Goal: Task Accomplishment & Management: Use online tool/utility

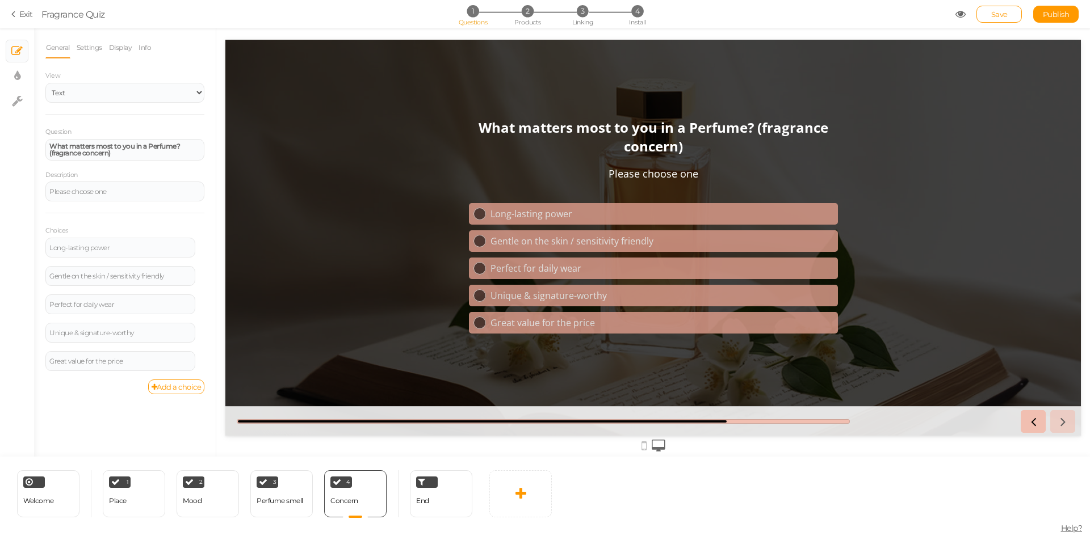
drag, startPoint x: 649, startPoint y: 448, endPoint x: 643, endPoint y: 447, distance: 6.3
click at [643, 447] on div at bounding box center [652, 445] width 855 height 19
click at [643, 466] on div "Welcome Delete 1 Place × Define the conditions to show this slide. Clone Change…" at bounding box center [545, 496] width 1090 height 79
click at [644, 448] on icon at bounding box center [643, 446] width 5 height 12
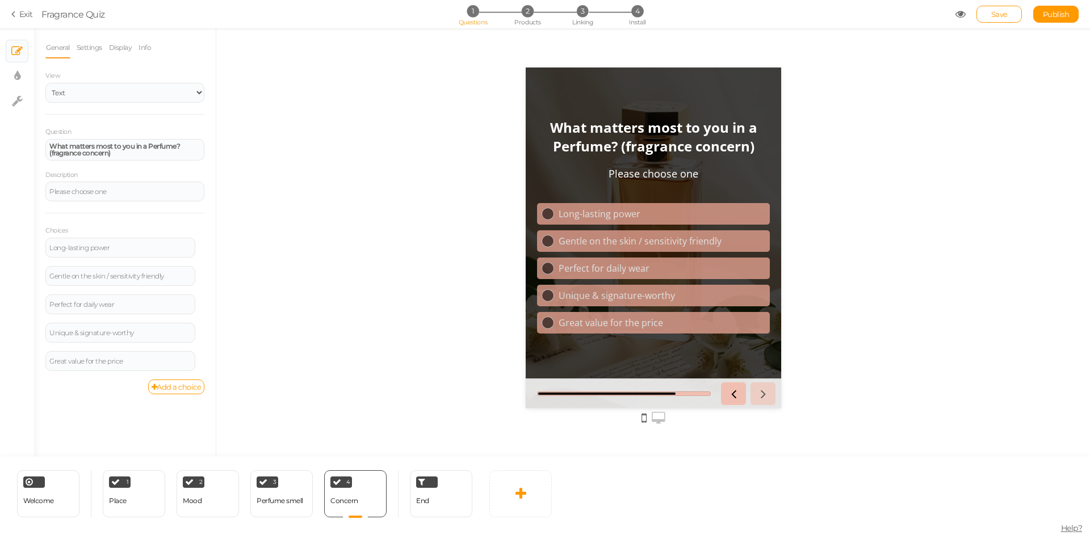
click at [661, 421] on icon at bounding box center [659, 418] width 14 height 12
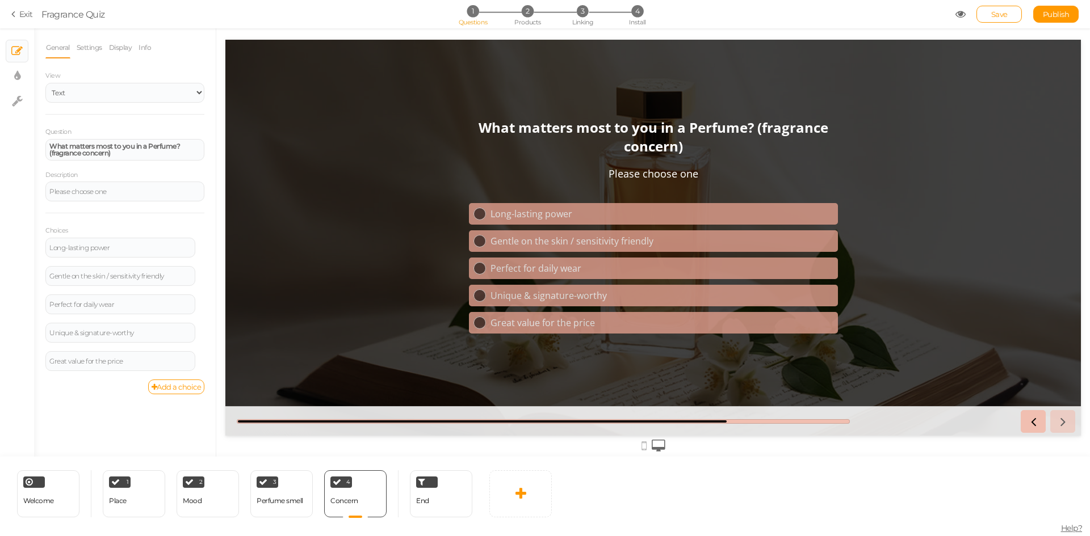
click at [645, 446] on icon at bounding box center [643, 446] width 5 height 12
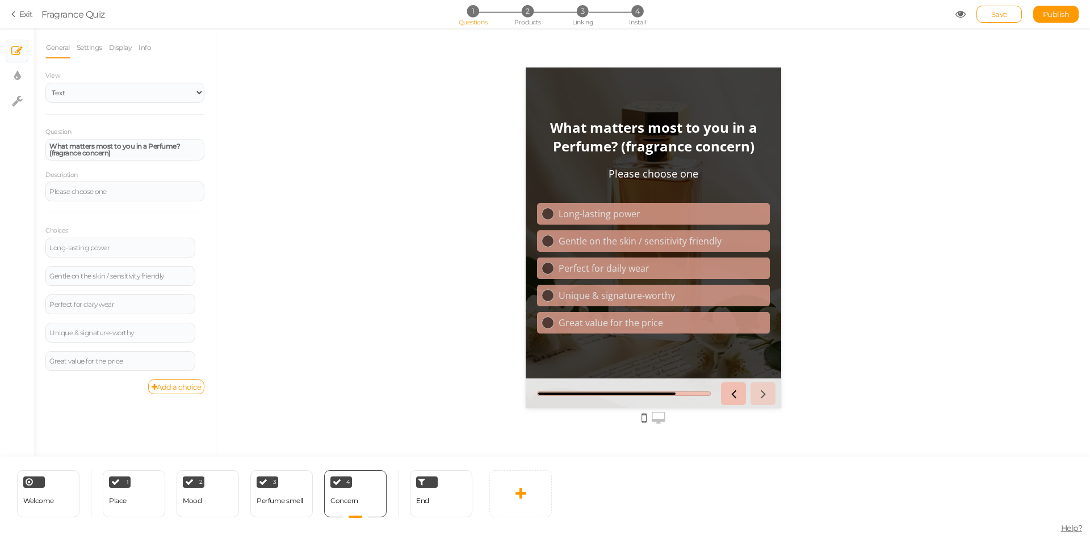
click at [658, 419] on icon at bounding box center [659, 418] width 14 height 12
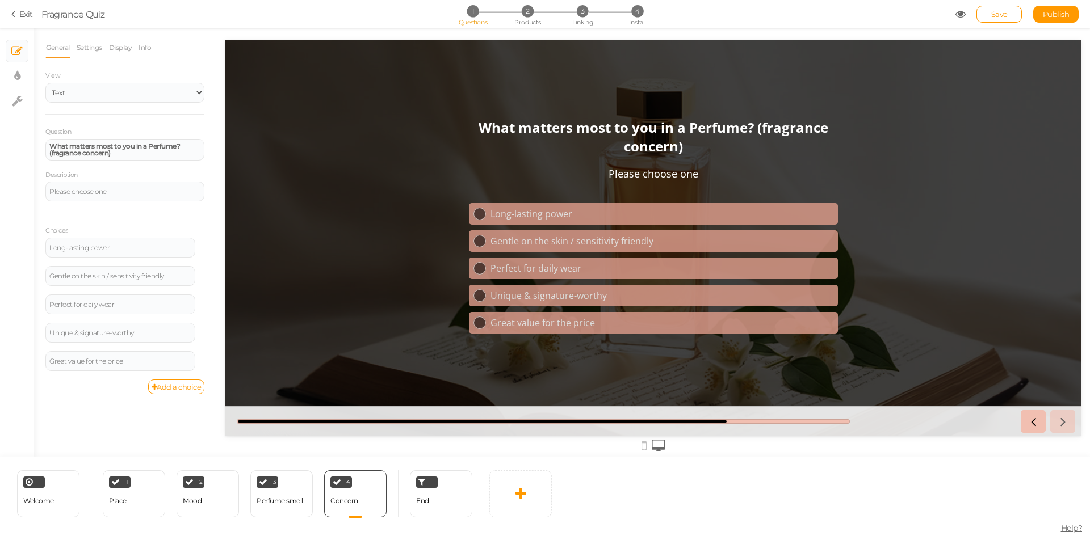
click at [641, 443] on icon at bounding box center [643, 446] width 5 height 12
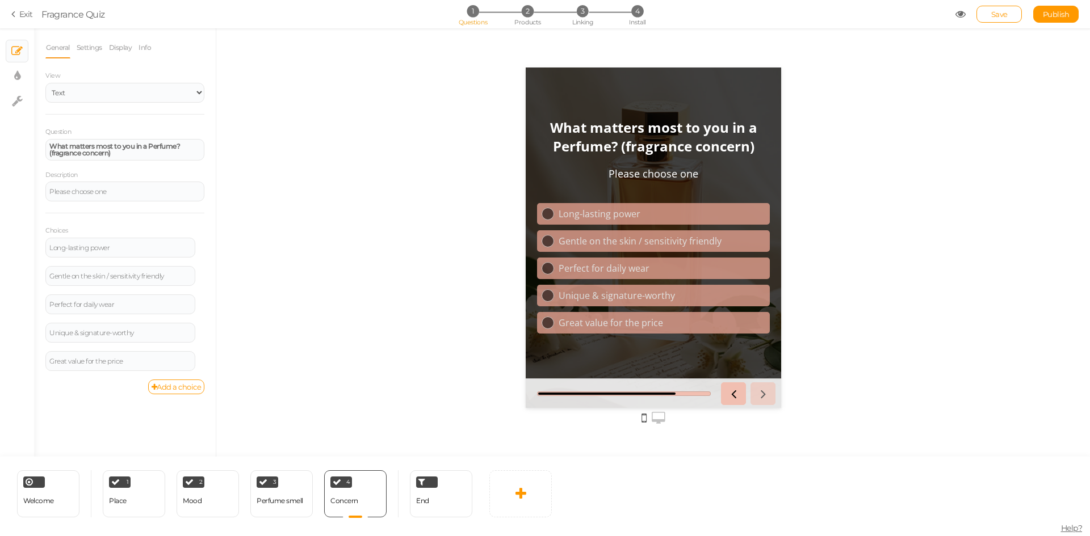
click at [660, 419] on icon at bounding box center [659, 418] width 14 height 12
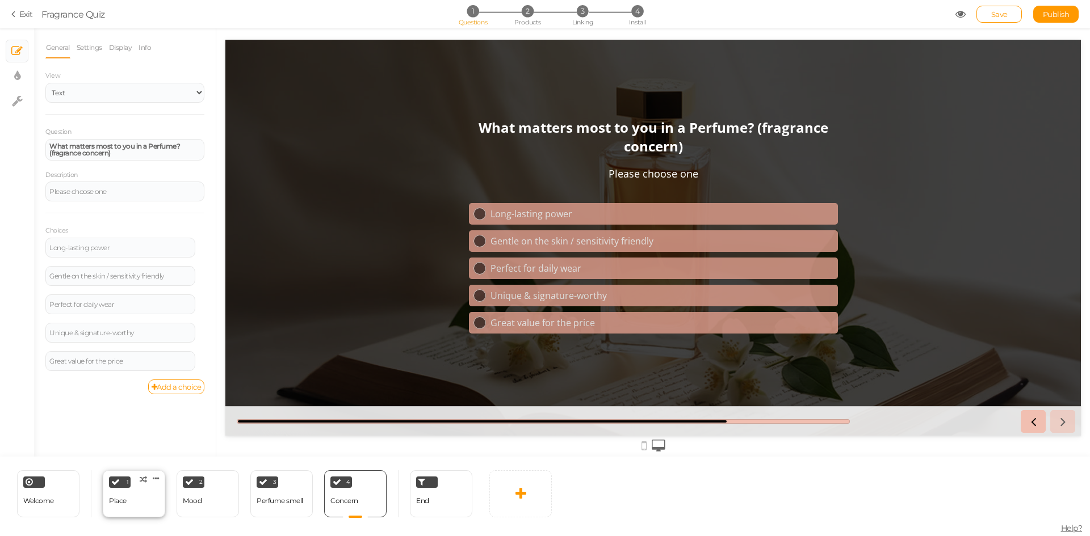
click at [128, 498] on div "1 Place × Define the conditions to show this slide. Clone Change type Delete" at bounding box center [134, 494] width 62 height 47
select select "2"
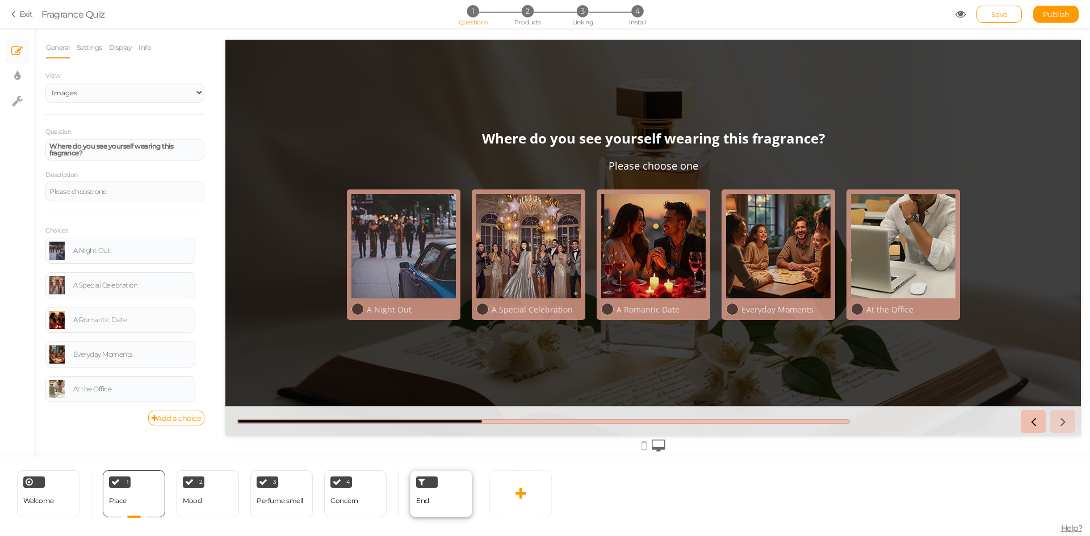
click at [451, 493] on div "End" at bounding box center [441, 494] width 62 height 47
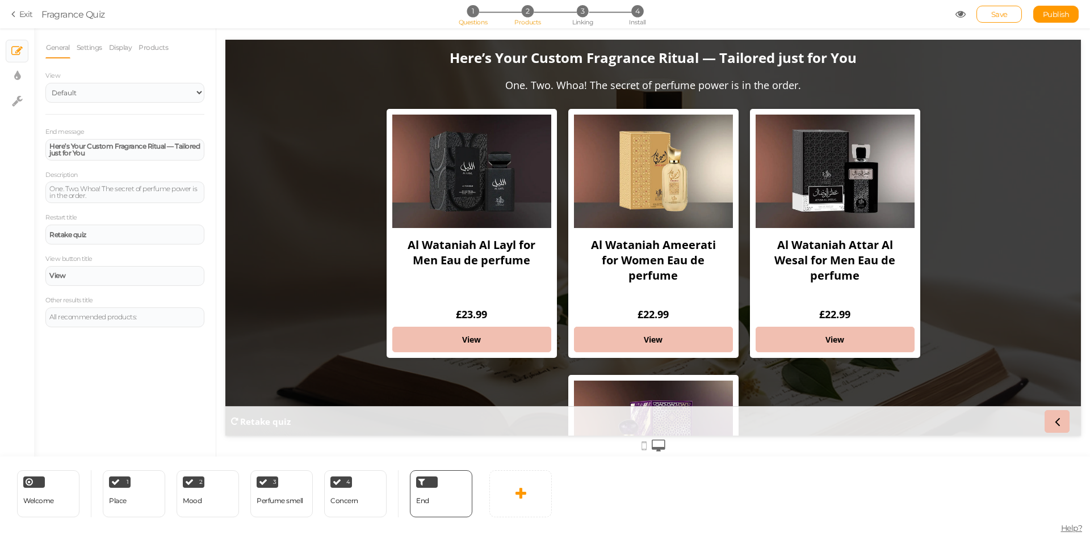
click at [528, 19] on span "Products" at bounding box center [527, 22] width 27 height 8
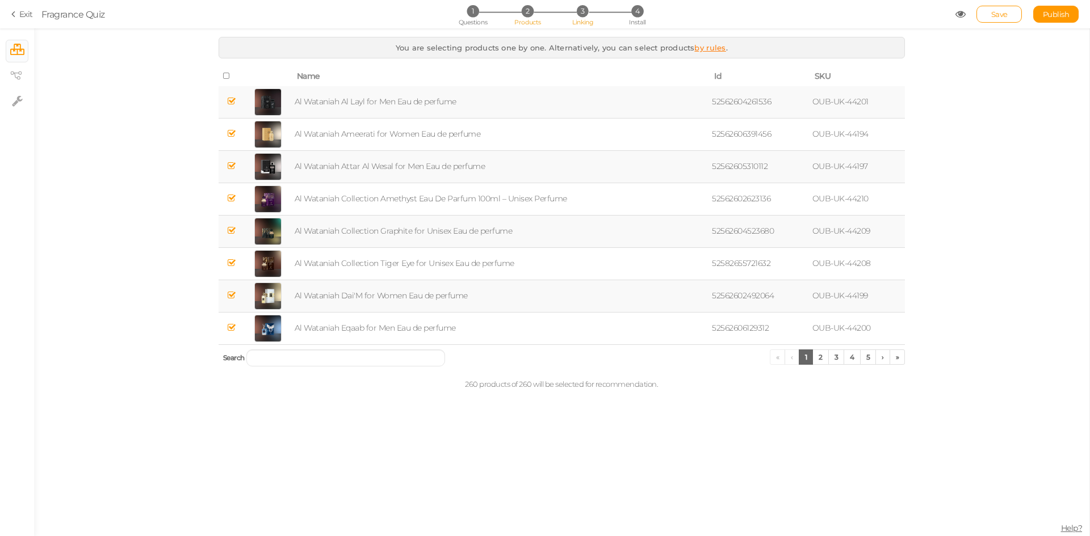
click at [575, 16] on li "3 Linking" at bounding box center [582, 11] width 53 height 12
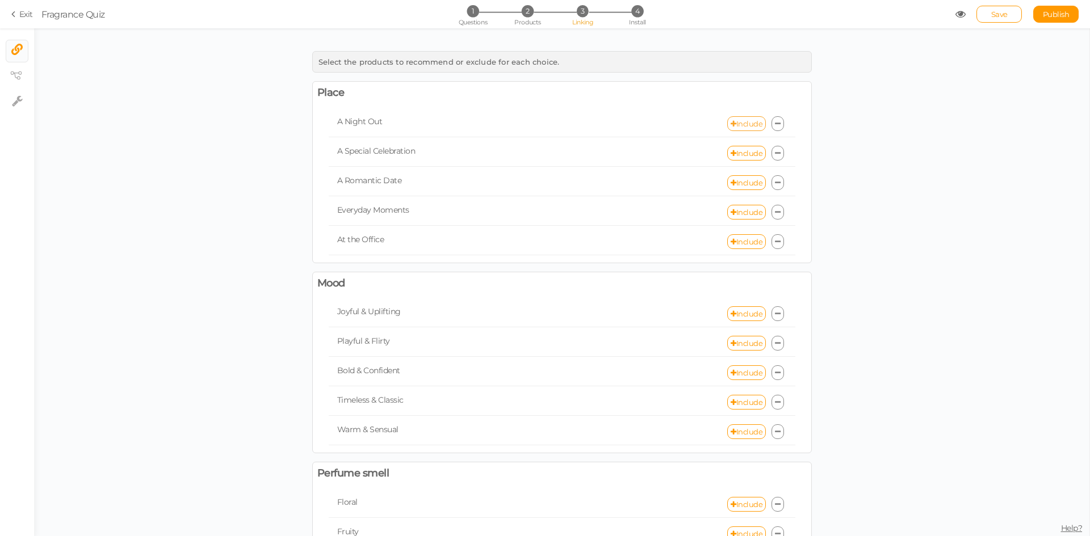
click at [744, 124] on link "Include" at bounding box center [746, 123] width 39 height 15
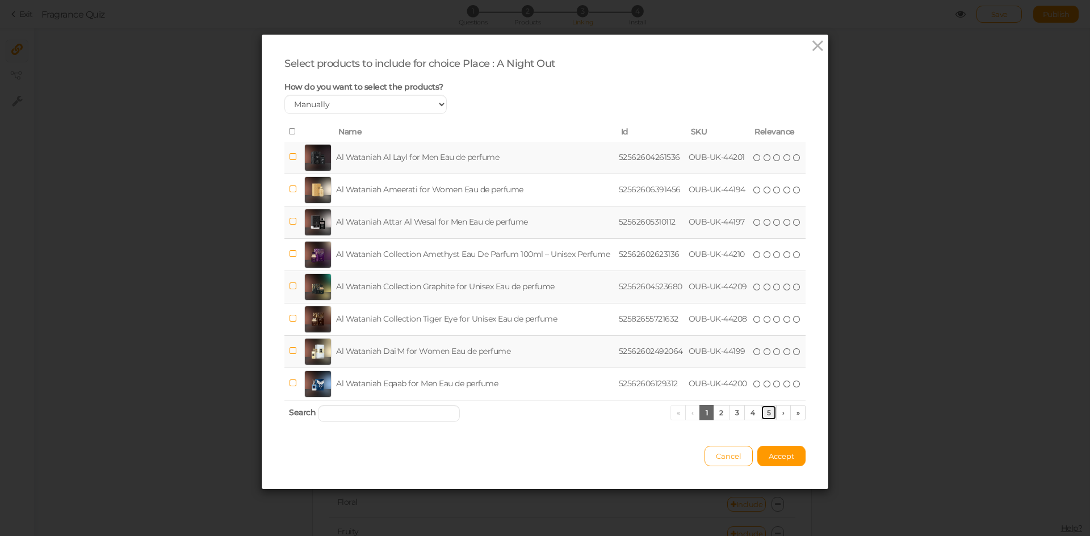
click at [766, 413] on link "5" at bounding box center [769, 412] width 16 height 15
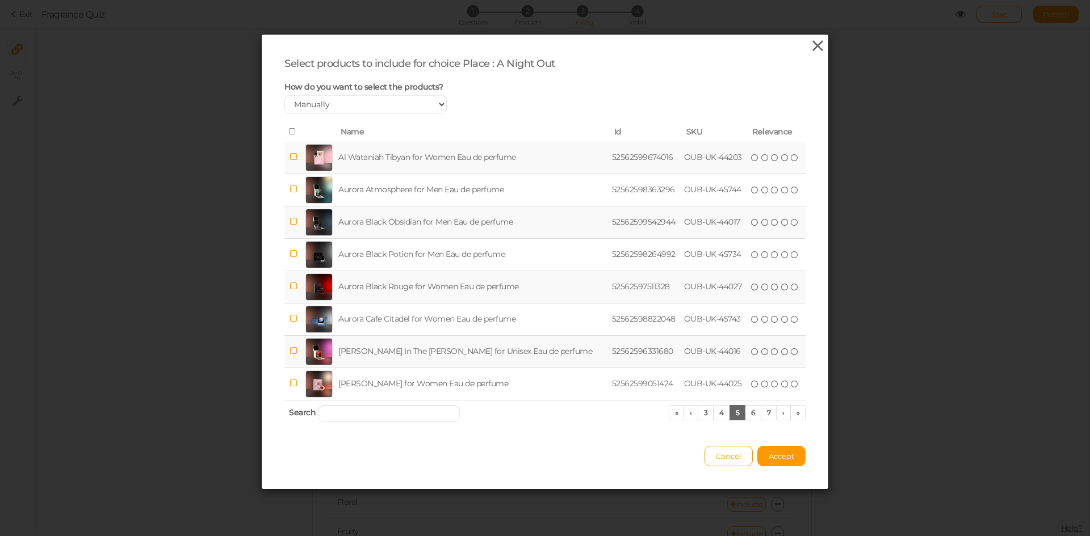
click at [814, 47] on icon at bounding box center [817, 45] width 16 height 17
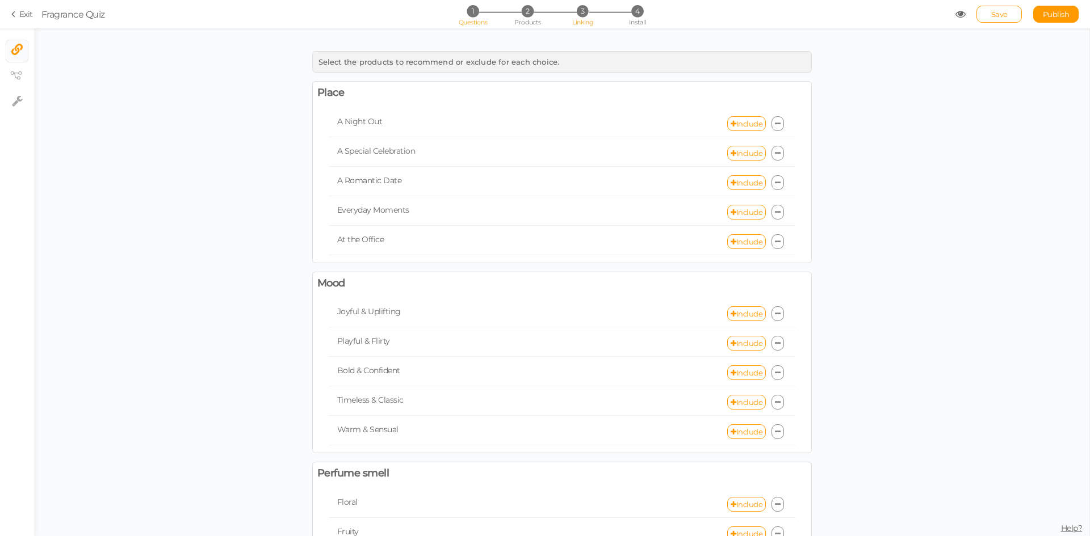
click at [469, 23] on span "Questions" at bounding box center [473, 22] width 29 height 8
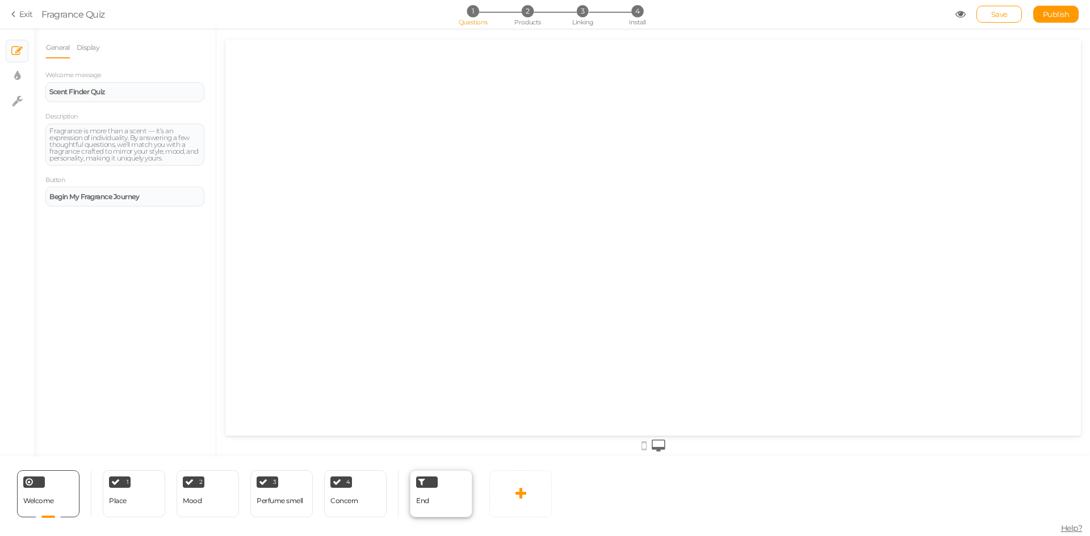
click at [432, 496] on div "End" at bounding box center [441, 494] width 62 height 47
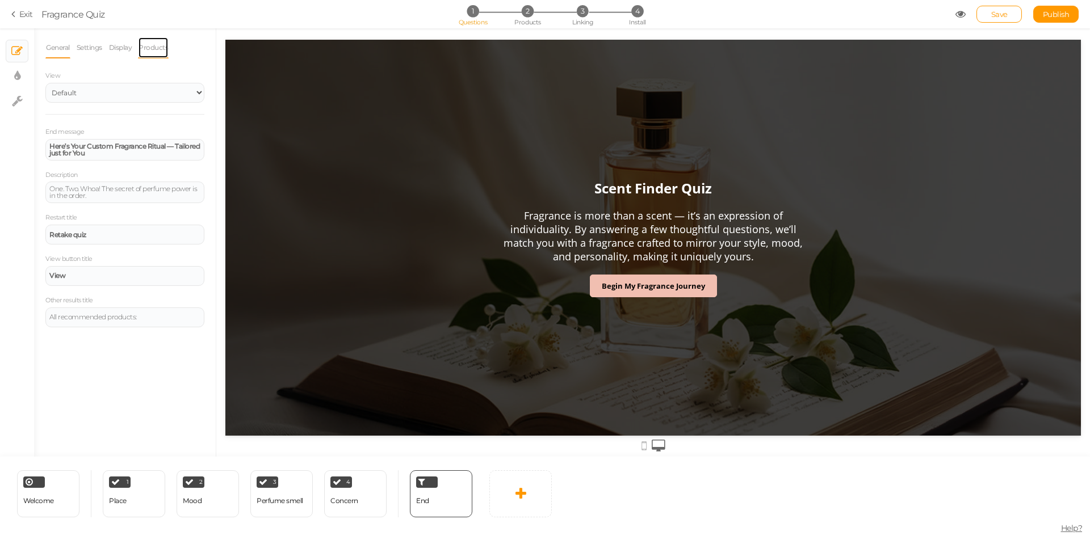
click at [153, 44] on link "Products" at bounding box center [153, 48] width 31 height 22
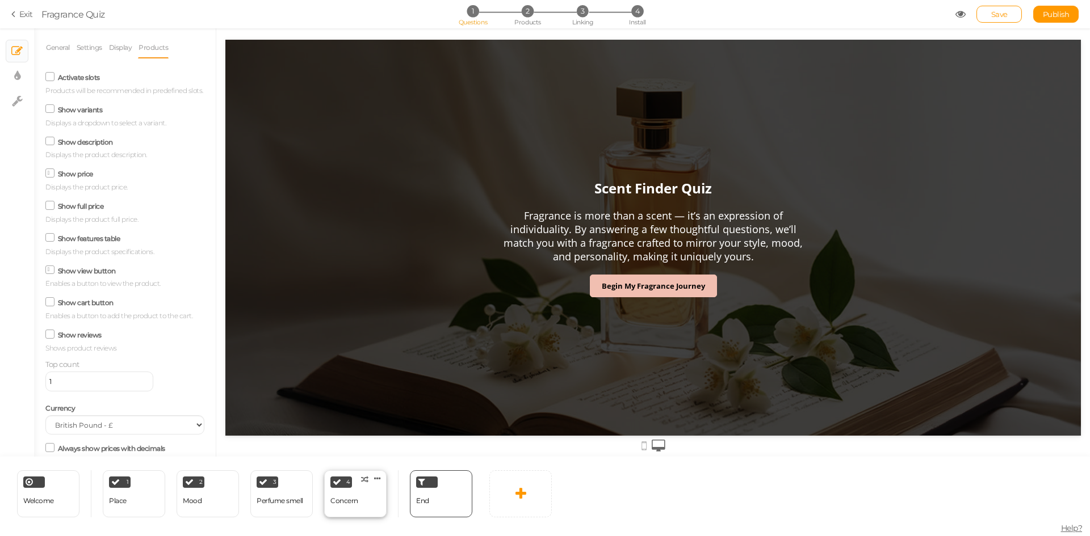
click at [363, 506] on div "4 Concern × Define the conditions to show this slide. Clone Change type Delete" at bounding box center [355, 494] width 62 height 47
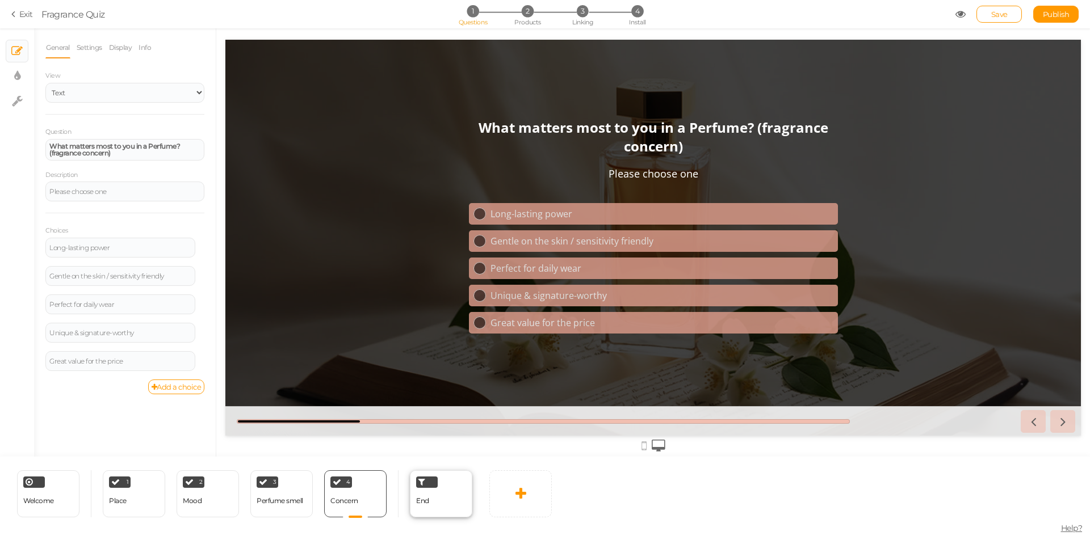
click at [441, 502] on div "End" at bounding box center [441, 494] width 62 height 47
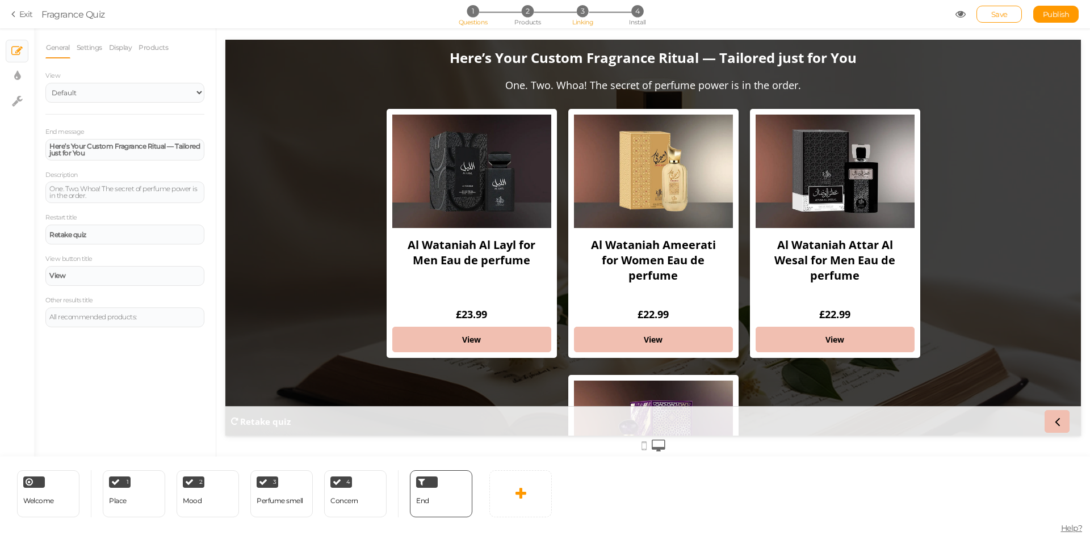
click at [577, 10] on span "3" at bounding box center [583, 11] width 12 height 12
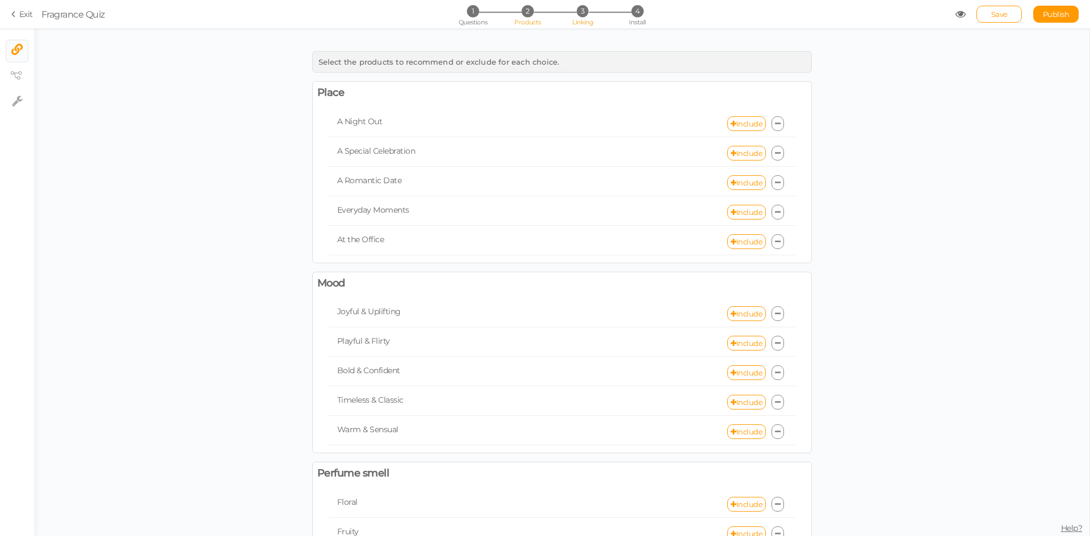
click at [525, 16] on span "2" at bounding box center [528, 11] width 12 height 12
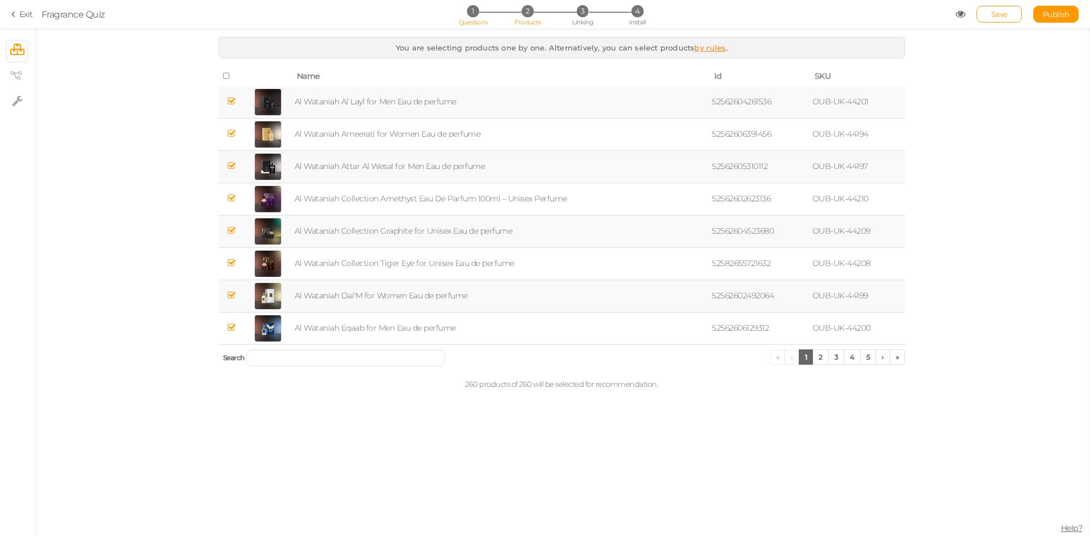
click at [476, 14] on span "1" at bounding box center [473, 11] width 12 height 12
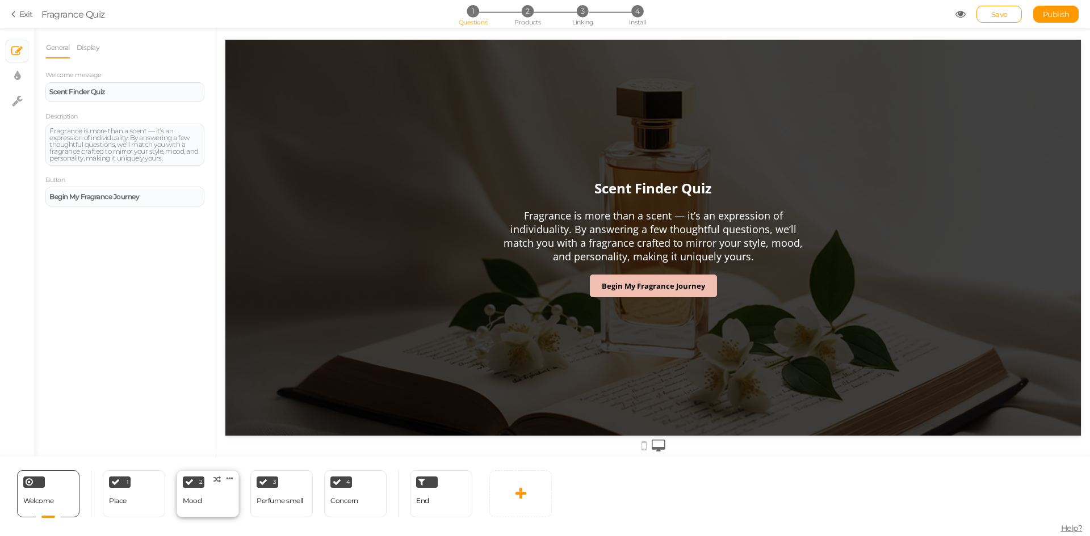
click at [207, 505] on div "2 Mood × Define the conditions to show this slide. Clone Change type Delete" at bounding box center [208, 494] width 62 height 47
select select "2"
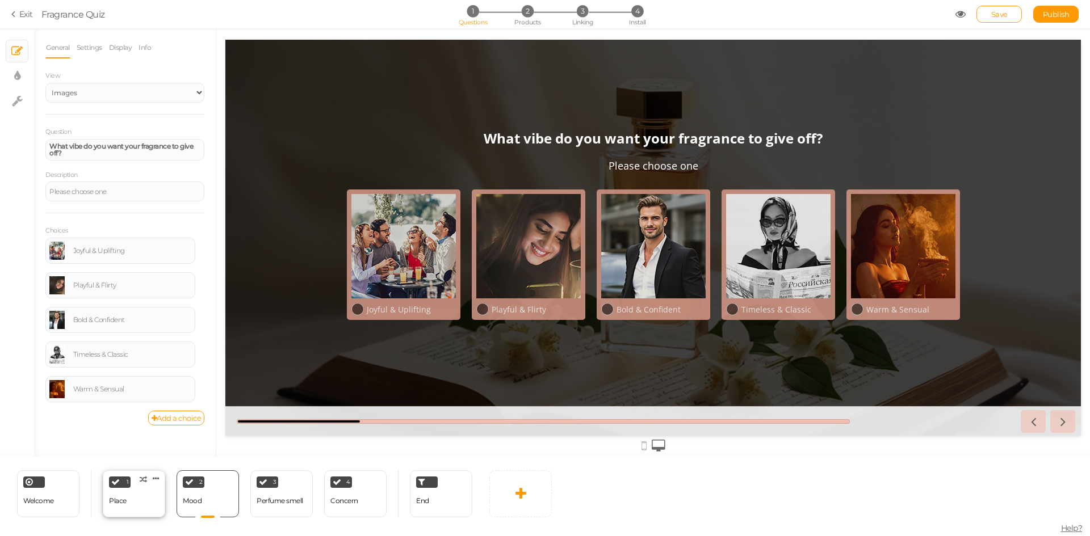
click at [131, 493] on div "1 Place × Define the conditions to show this slide. Clone Change type Delete" at bounding box center [134, 494] width 62 height 47
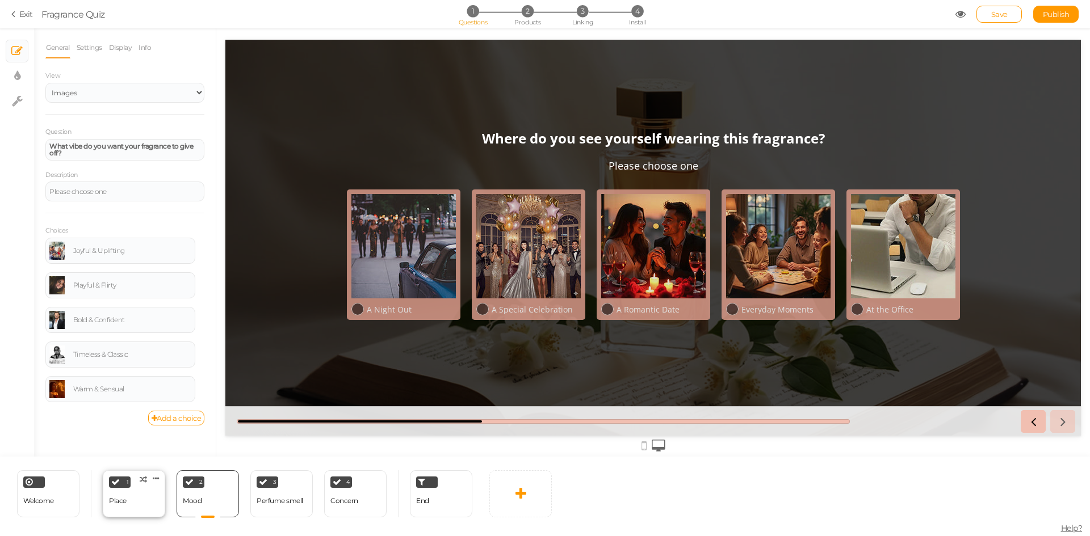
select select "2"
click at [423, 500] on span "End" at bounding box center [422, 501] width 13 height 9
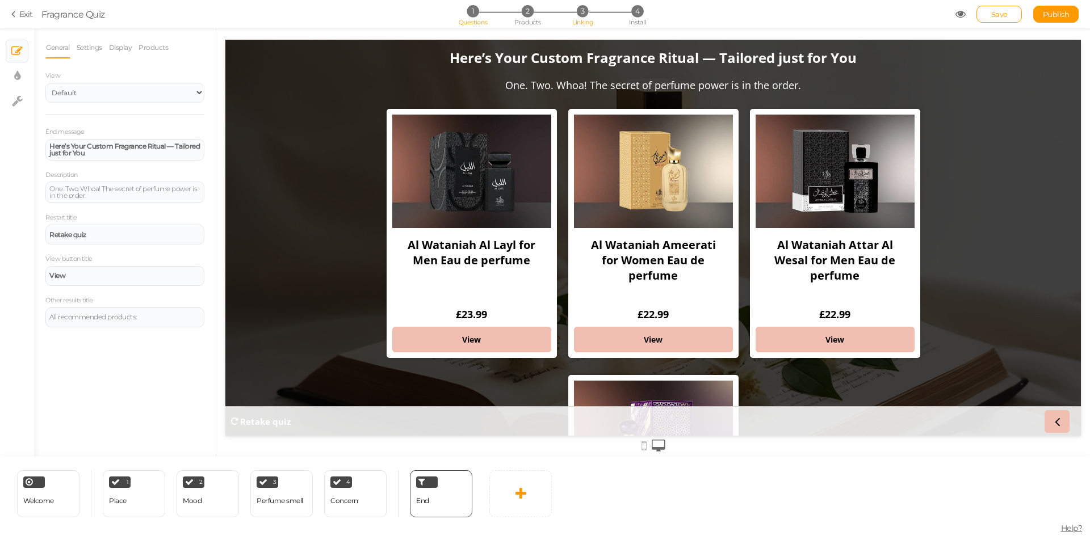
click at [585, 20] on span "Linking" at bounding box center [582, 22] width 20 height 8
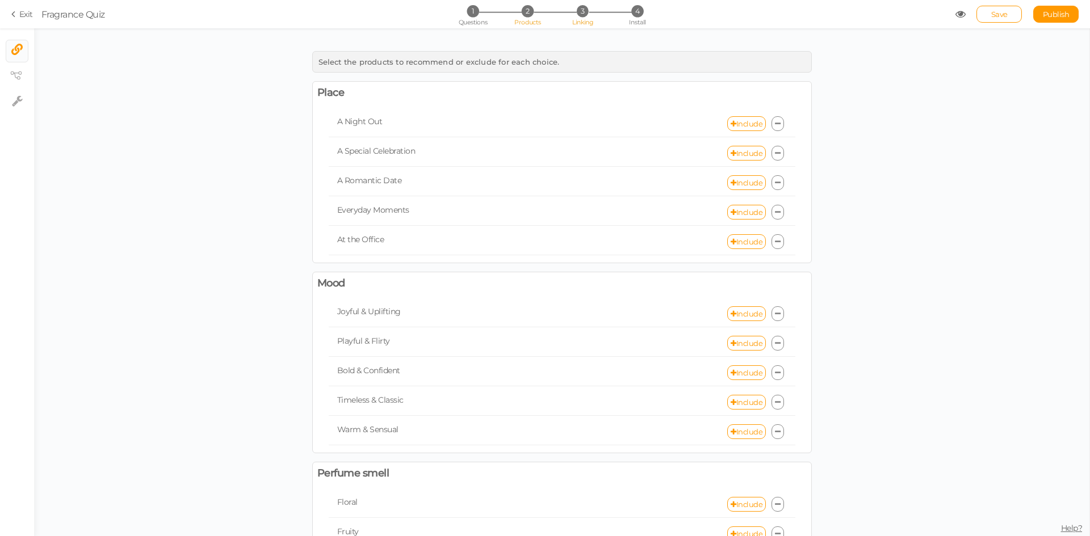
click at [528, 24] on span "Products" at bounding box center [527, 22] width 27 height 8
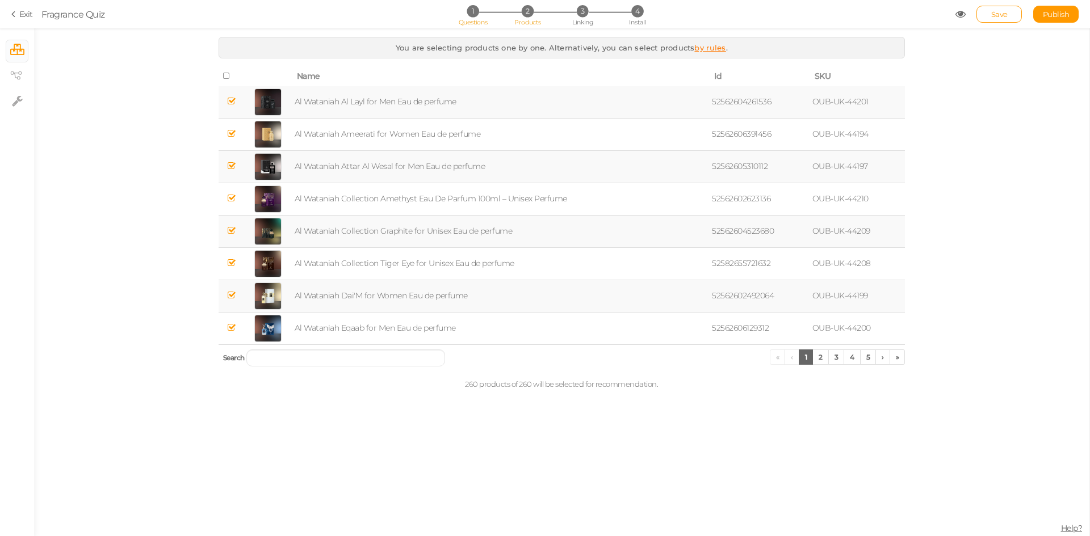
click at [475, 23] on span "Questions" at bounding box center [473, 22] width 29 height 8
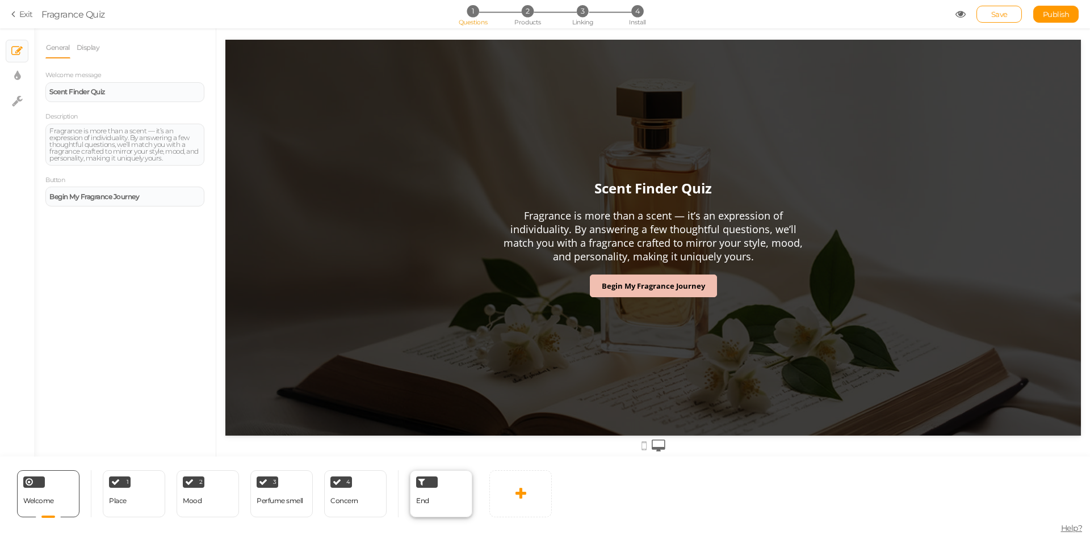
click at [434, 501] on div "End" at bounding box center [441, 494] width 62 height 47
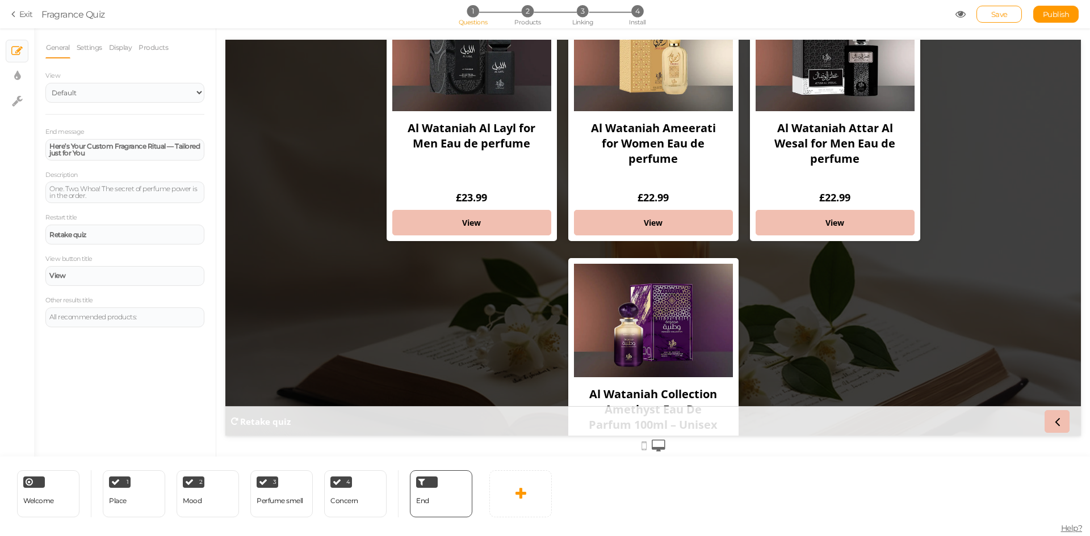
scroll to position [116, 0]
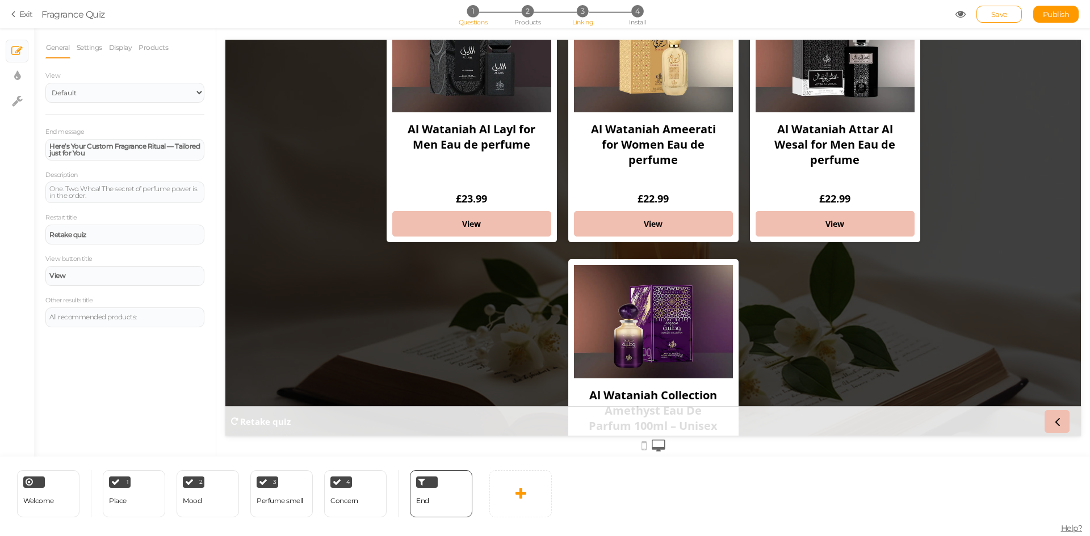
click at [573, 21] on span "Linking" at bounding box center [582, 22] width 20 height 8
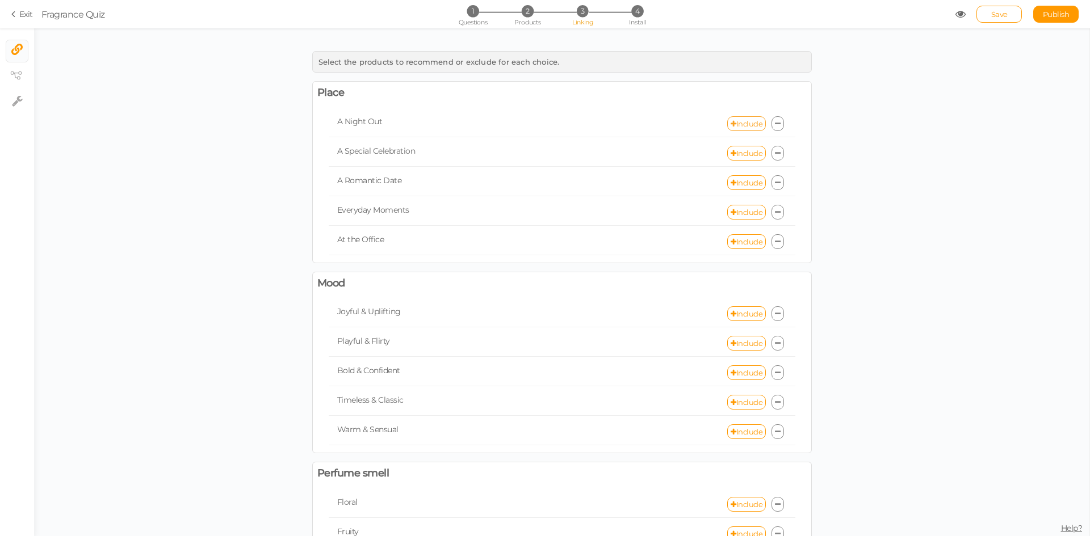
click at [751, 128] on link "Include" at bounding box center [746, 123] width 39 height 15
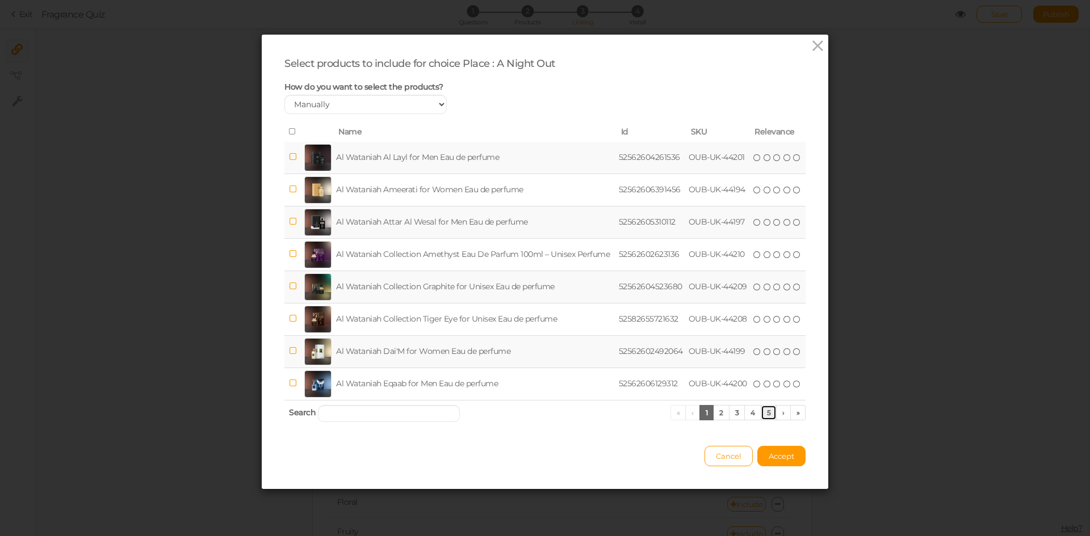
click at [763, 414] on link "5" at bounding box center [769, 412] width 16 height 15
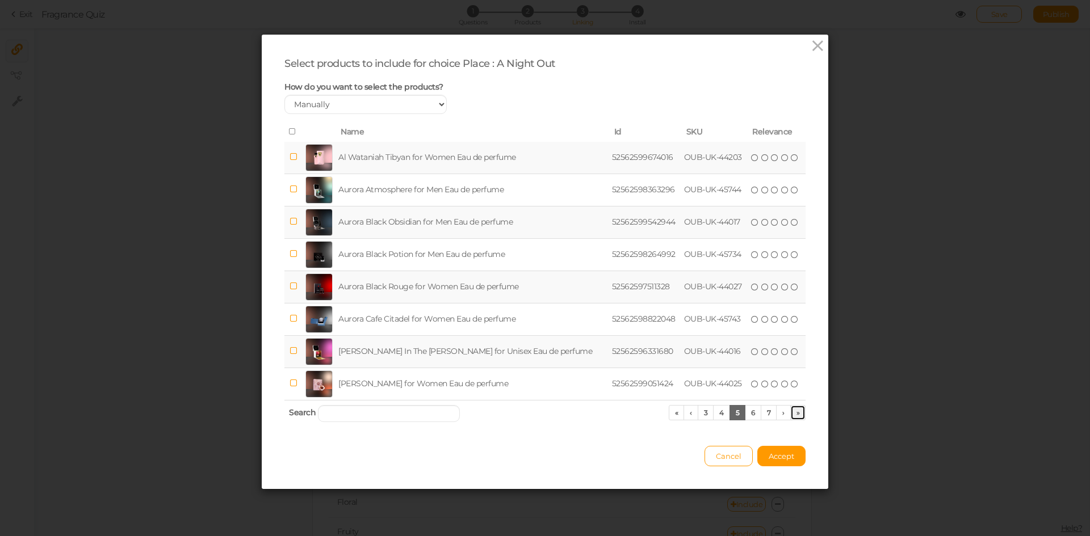
click at [797, 415] on link "»" at bounding box center [798, 412] width 16 height 15
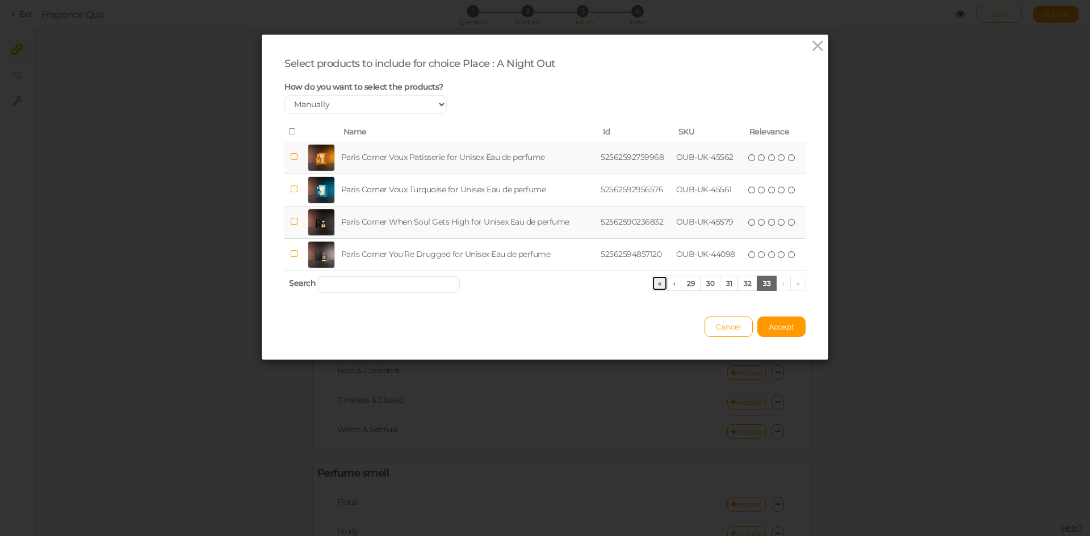
click at [660, 287] on link "«" at bounding box center [660, 283] width 16 height 15
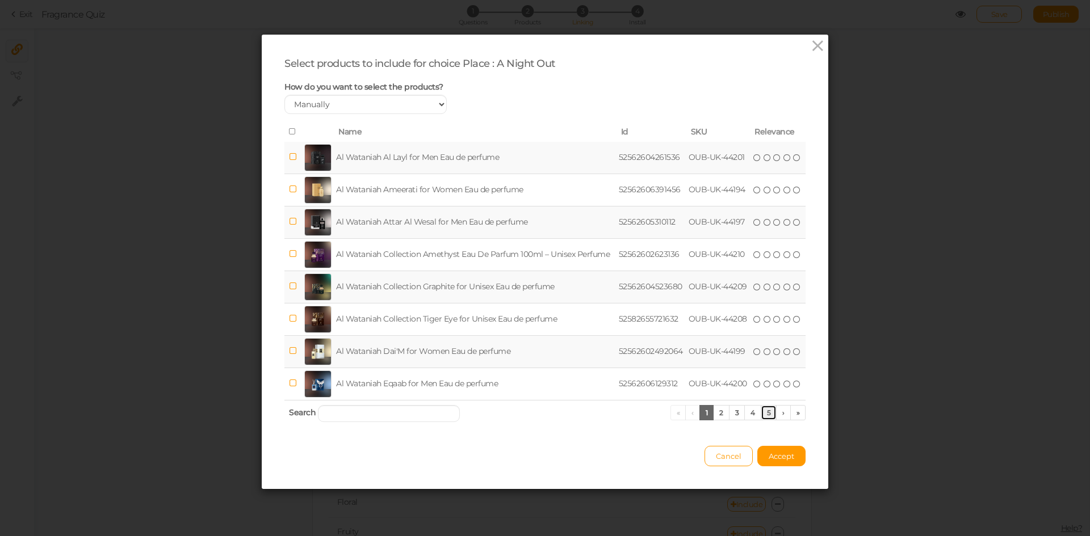
click at [761, 418] on link "5" at bounding box center [769, 412] width 16 height 15
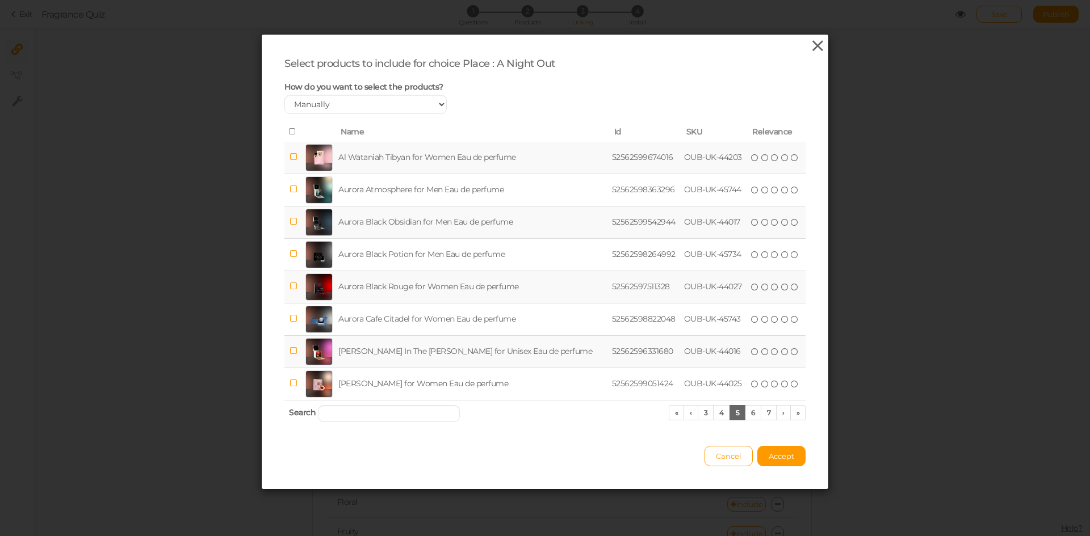
click at [814, 53] on icon at bounding box center [817, 45] width 16 height 17
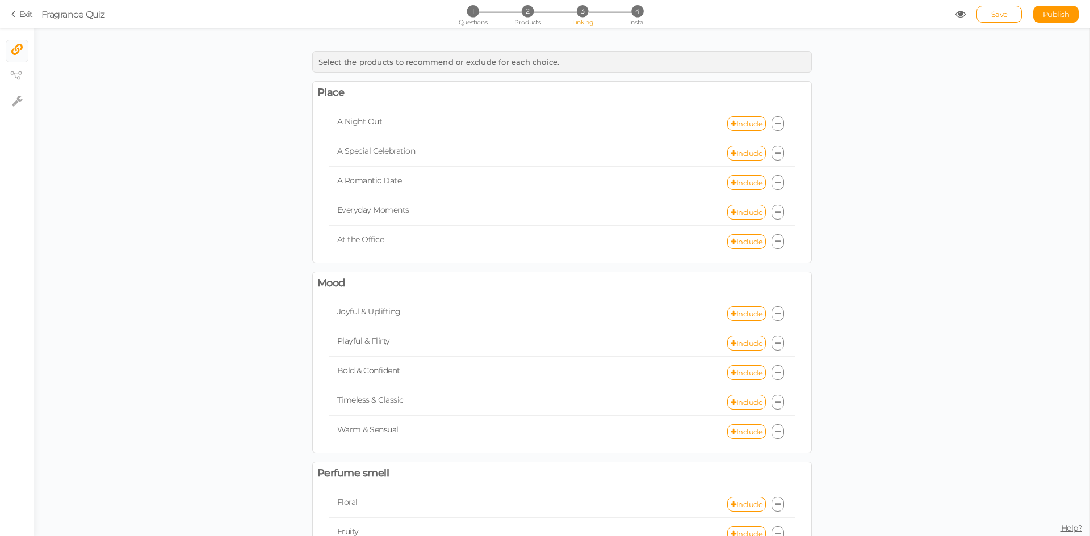
click at [9, 11] on section "Exit Fragrance Quiz 1 Questions 2 Products 3 Linking 4 Install Save Publish Vie…" at bounding box center [545, 14] width 1090 height 28
click at [24, 15] on link "Exit" at bounding box center [22, 14] width 22 height 11
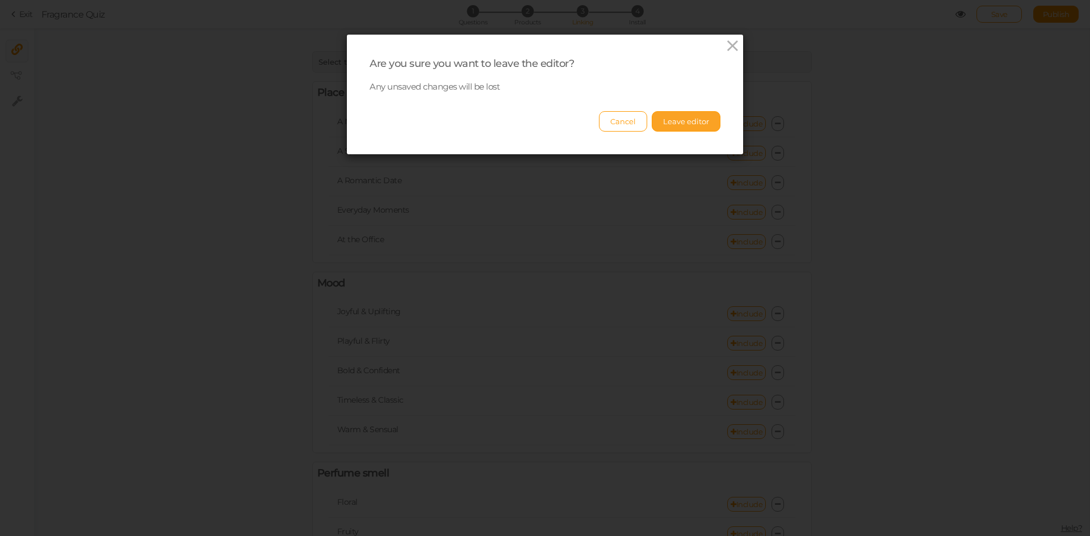
click at [681, 127] on button "Leave editor" at bounding box center [686, 121] width 69 height 20
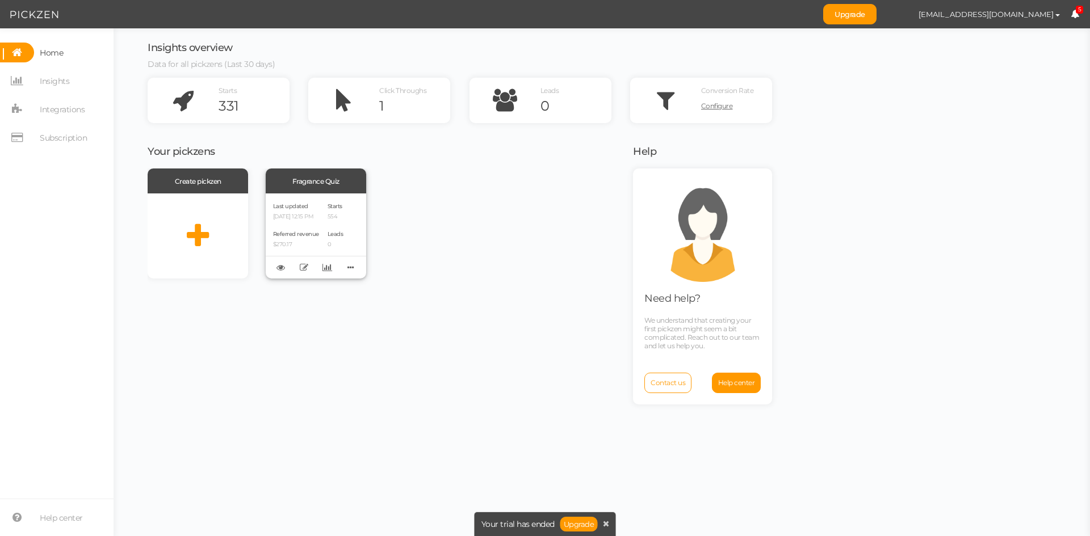
click at [325, 217] on div "Last updated [DATE] 12:15 PM Referred revenue $270.17 Starts 554 Leads 0" at bounding box center [316, 236] width 100 height 85
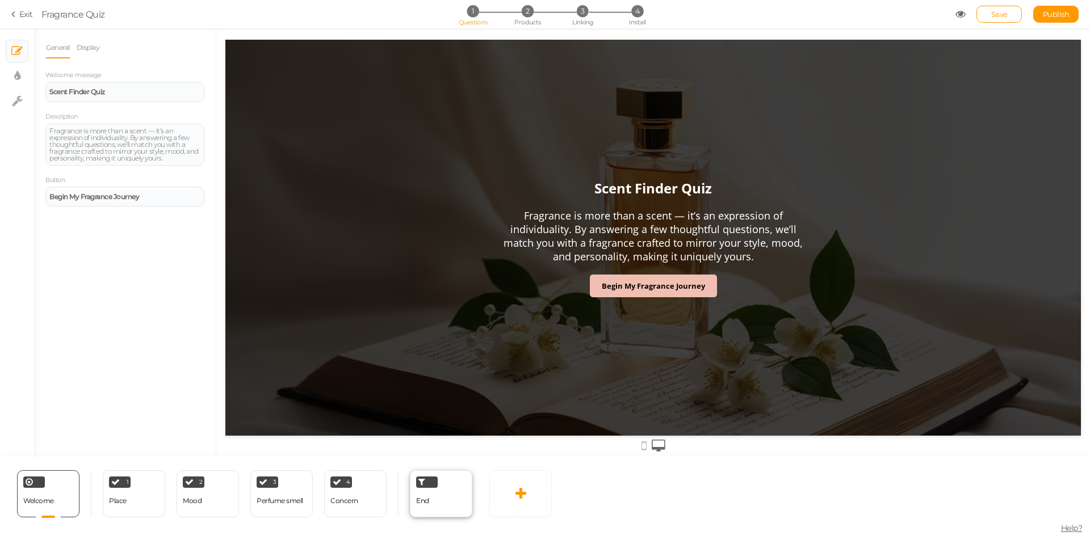
click at [440, 498] on div "End" at bounding box center [441, 494] width 62 height 47
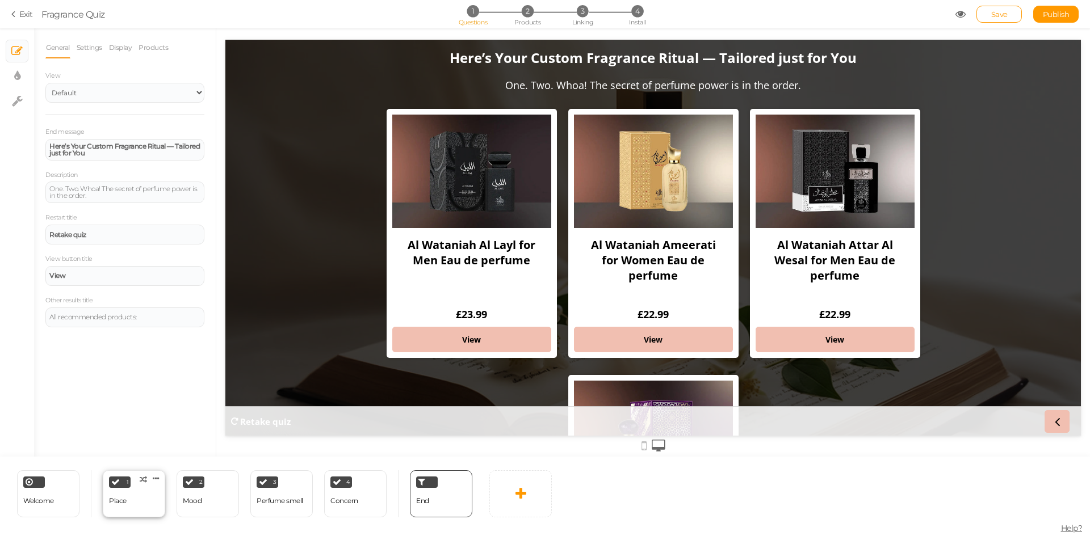
click at [134, 501] on div "1 Place × Define the conditions to show this slide. Clone Change type Delete" at bounding box center [134, 494] width 62 height 47
select select "2"
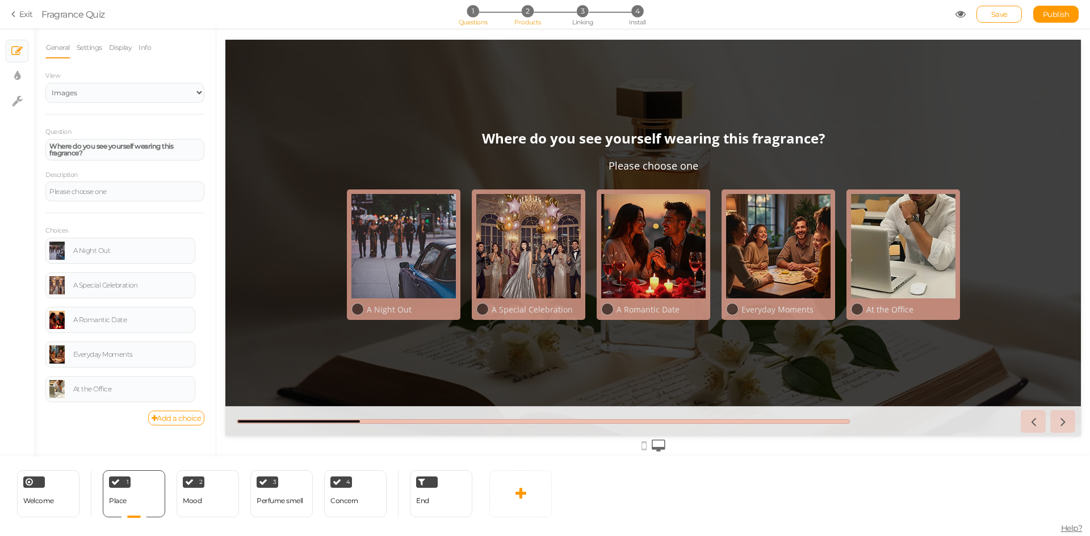
click at [527, 19] on span "Products" at bounding box center [527, 22] width 27 height 8
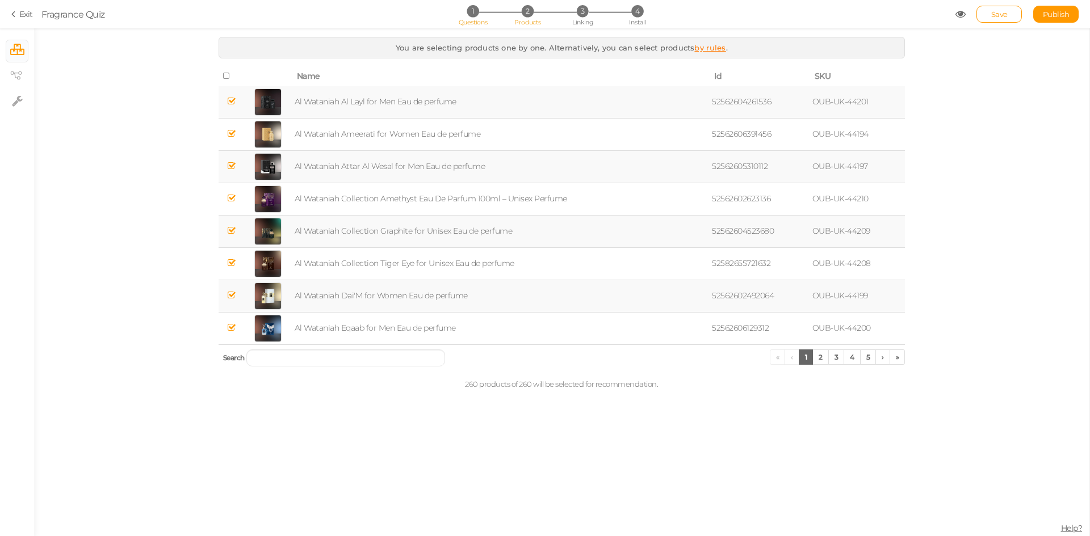
click at [471, 12] on span "1" at bounding box center [473, 11] width 12 height 12
